Goal: Task Accomplishment & Management: Complete application form

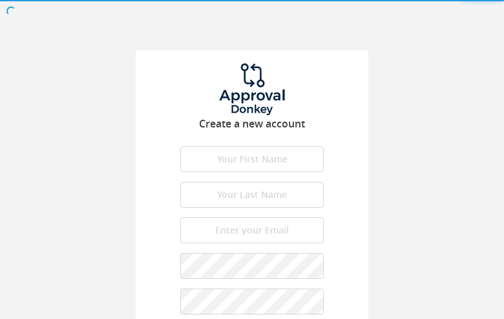
type input "yrWdvjcWycUqihHN"
type input "sAGQJmtiqSGfxg"
type input "[PERSON_NAME][EMAIL_ADDRESS][DOMAIN_NAME]"
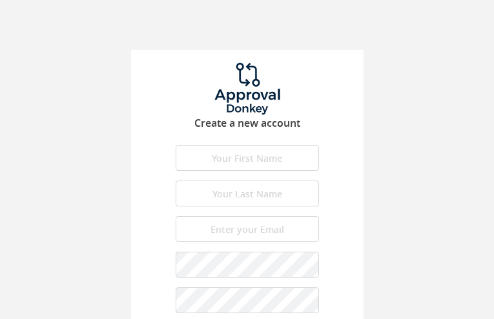
type input "vddCbHSmawgX"
type input "empfrIqnPks"
type input "[PERSON_NAME][EMAIL_ADDRESS][DOMAIN_NAME]"
